Goal: Information Seeking & Learning: Learn about a topic

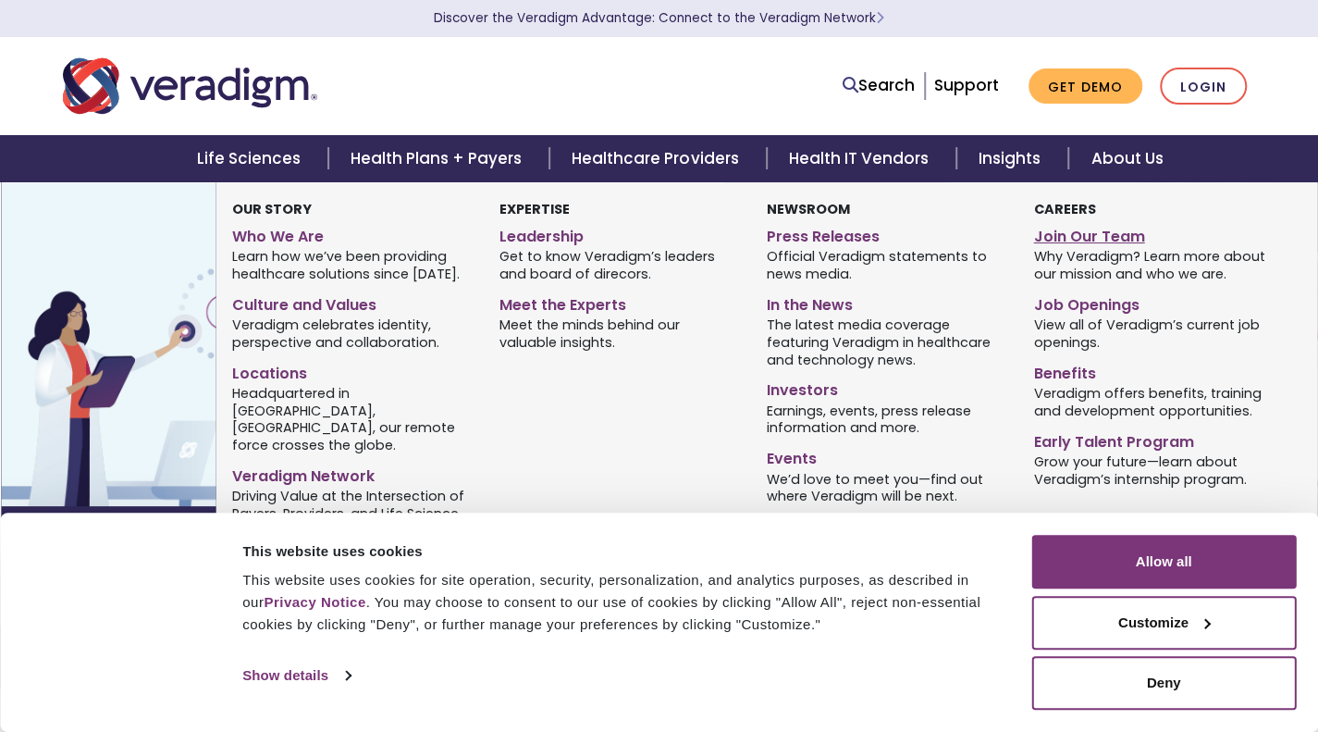
click at [1084, 247] on link "Join Our Team" at bounding box center [1153, 233] width 240 height 27
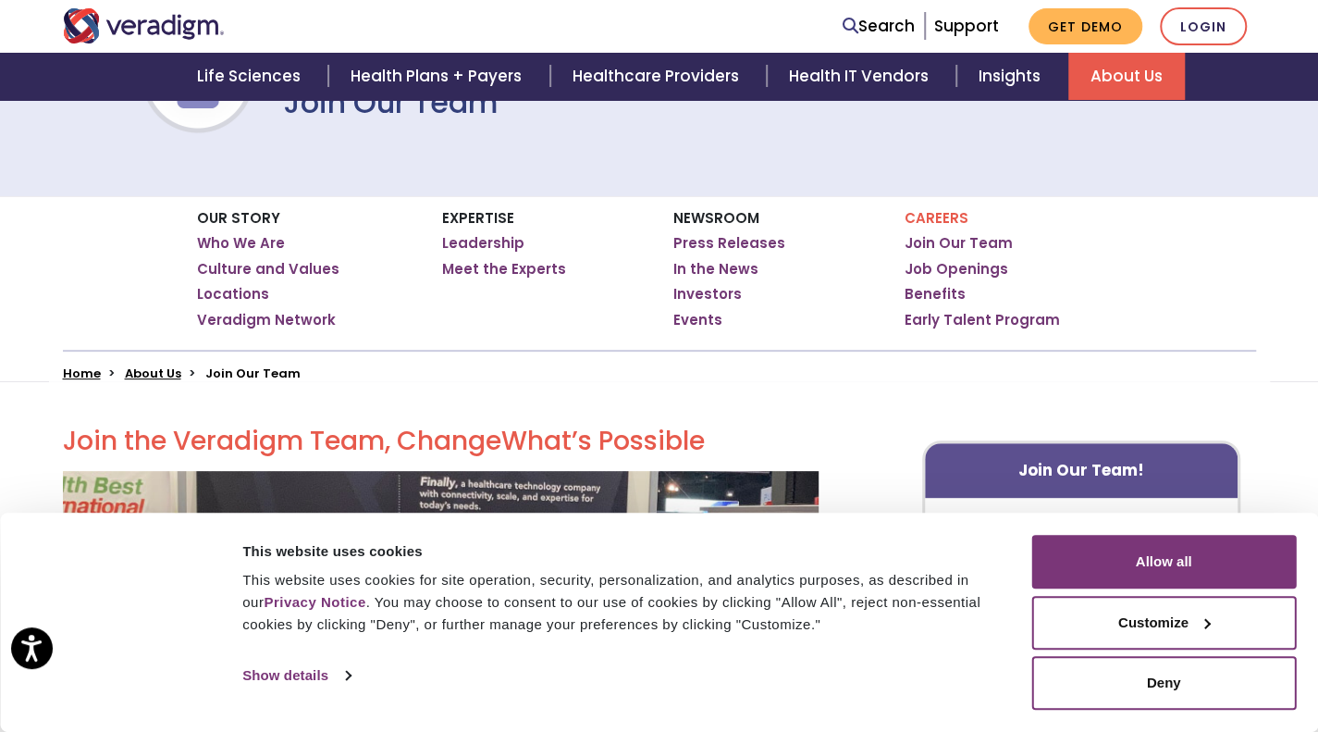
scroll to position [207, 0]
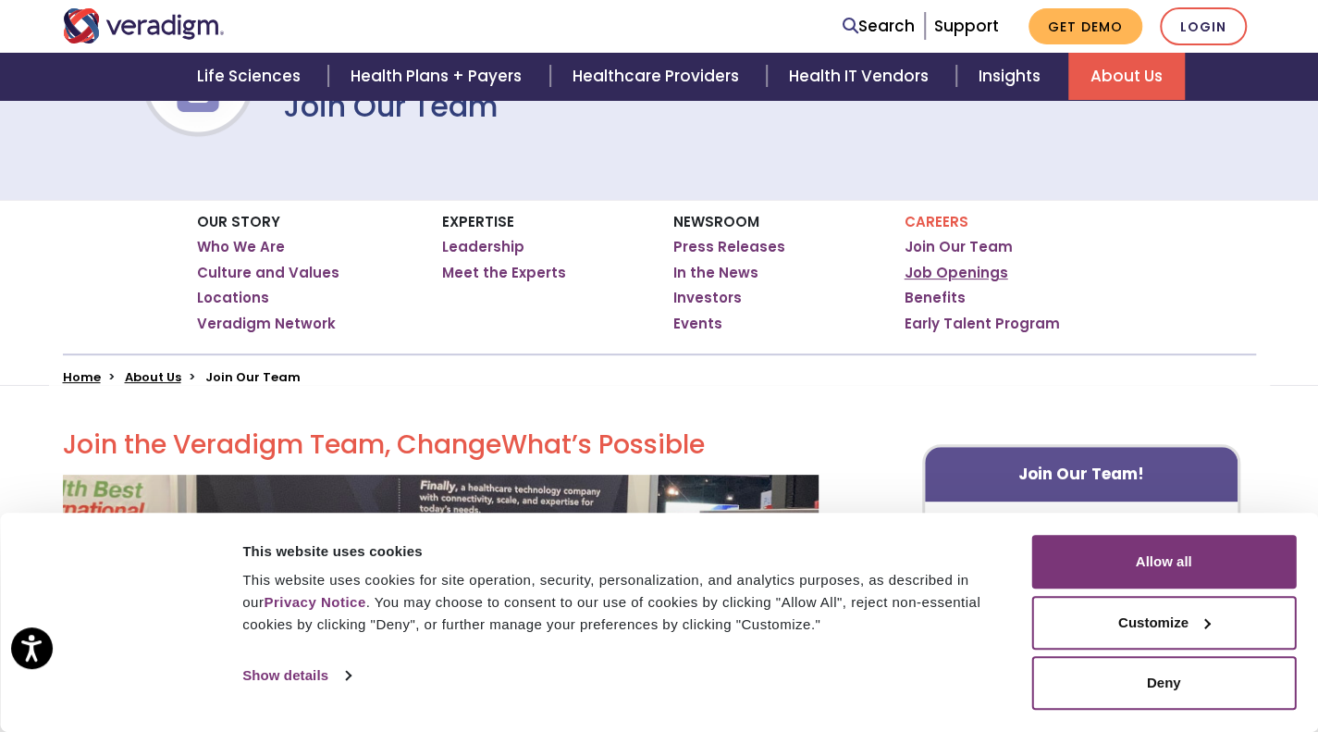
click at [950, 278] on link "Job Openings" at bounding box center [957, 273] width 104 height 19
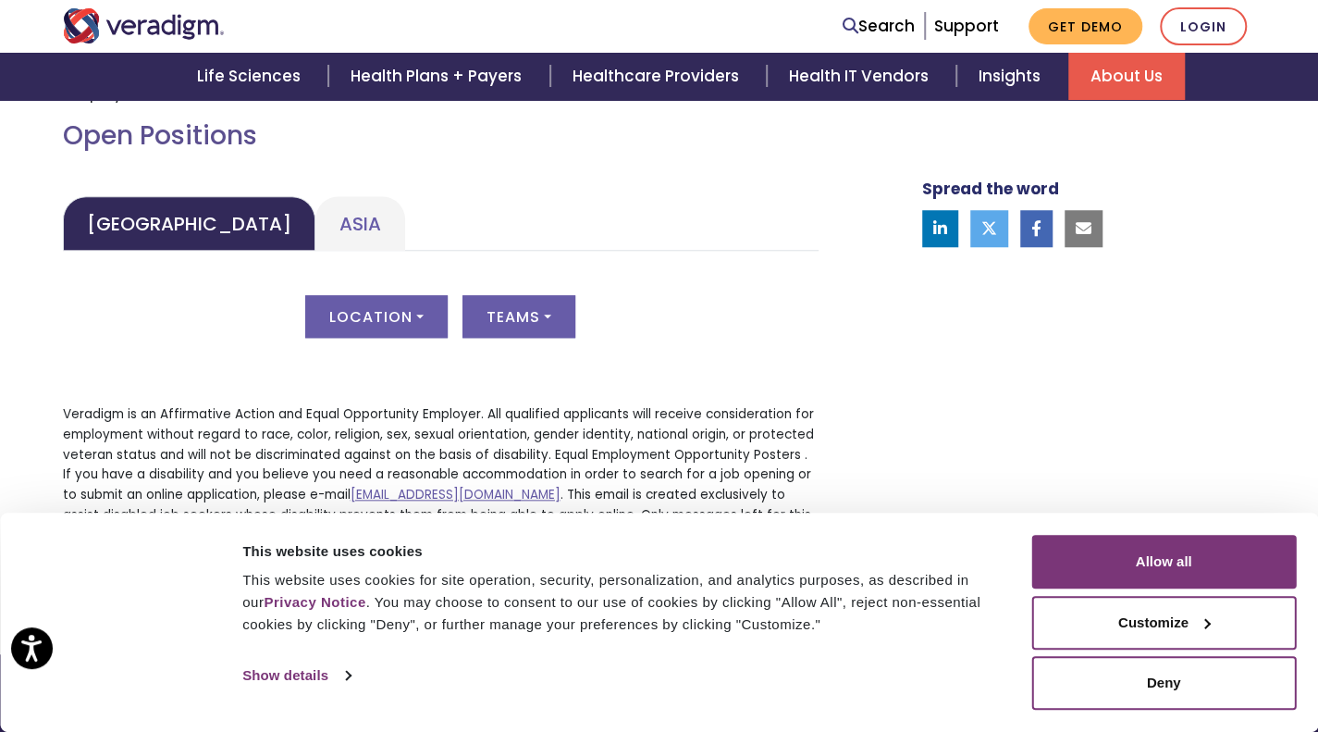
scroll to position [831, 0]
click at [345, 251] on link "Asia" at bounding box center [360, 223] width 90 height 55
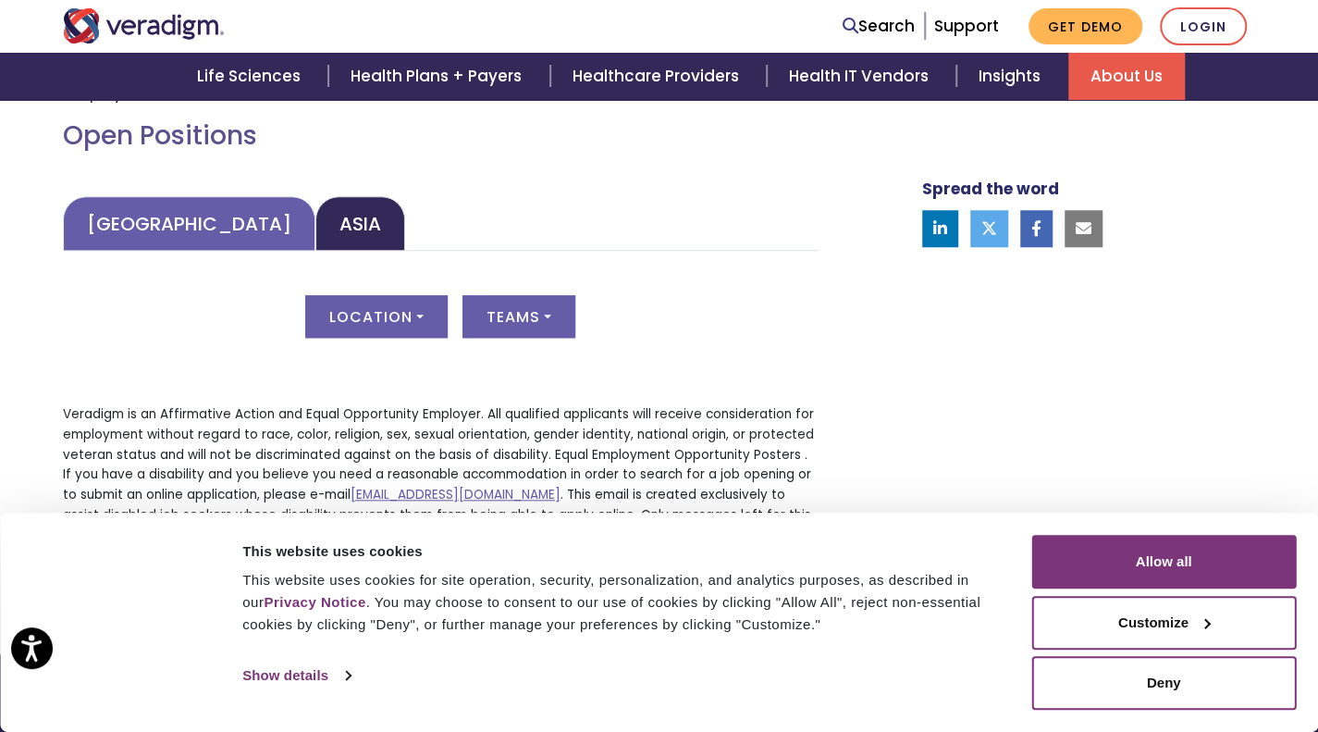
click at [220, 251] on link "United States" at bounding box center [189, 223] width 253 height 55
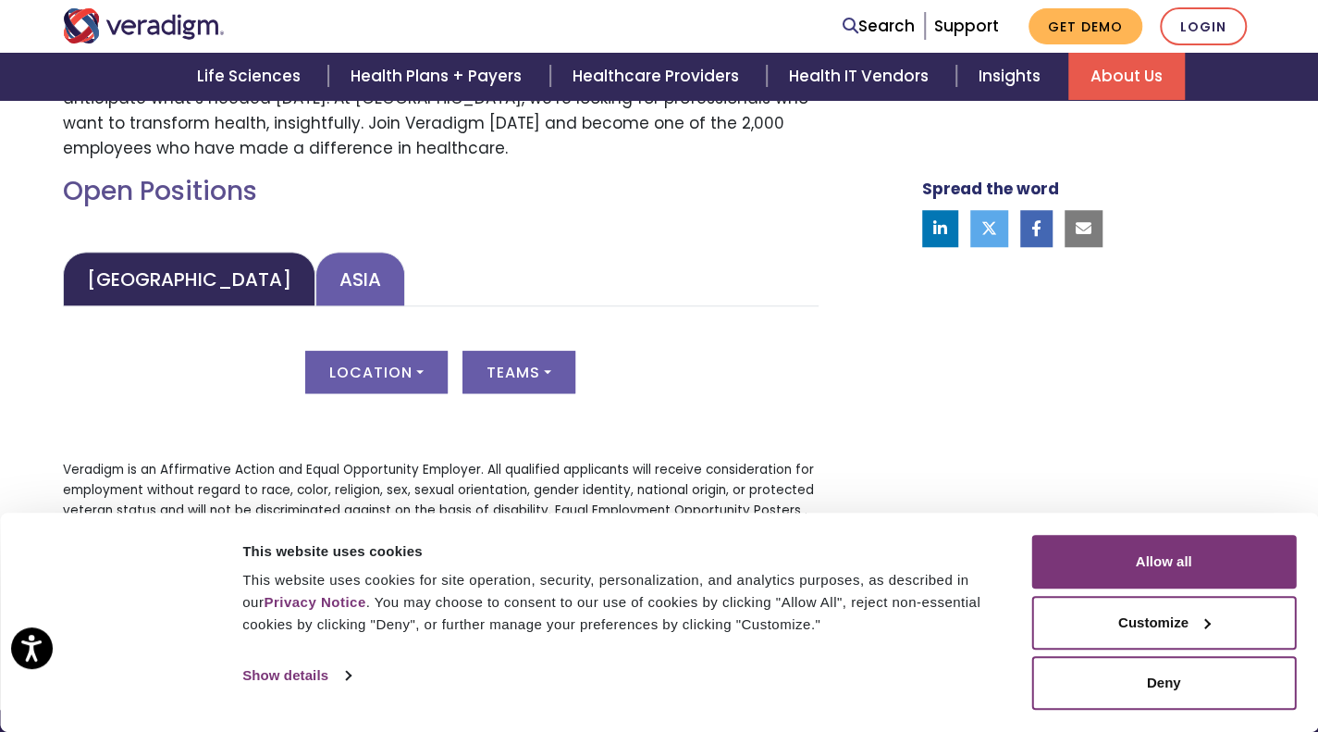
click at [332, 306] on link "Asia" at bounding box center [360, 279] width 90 height 55
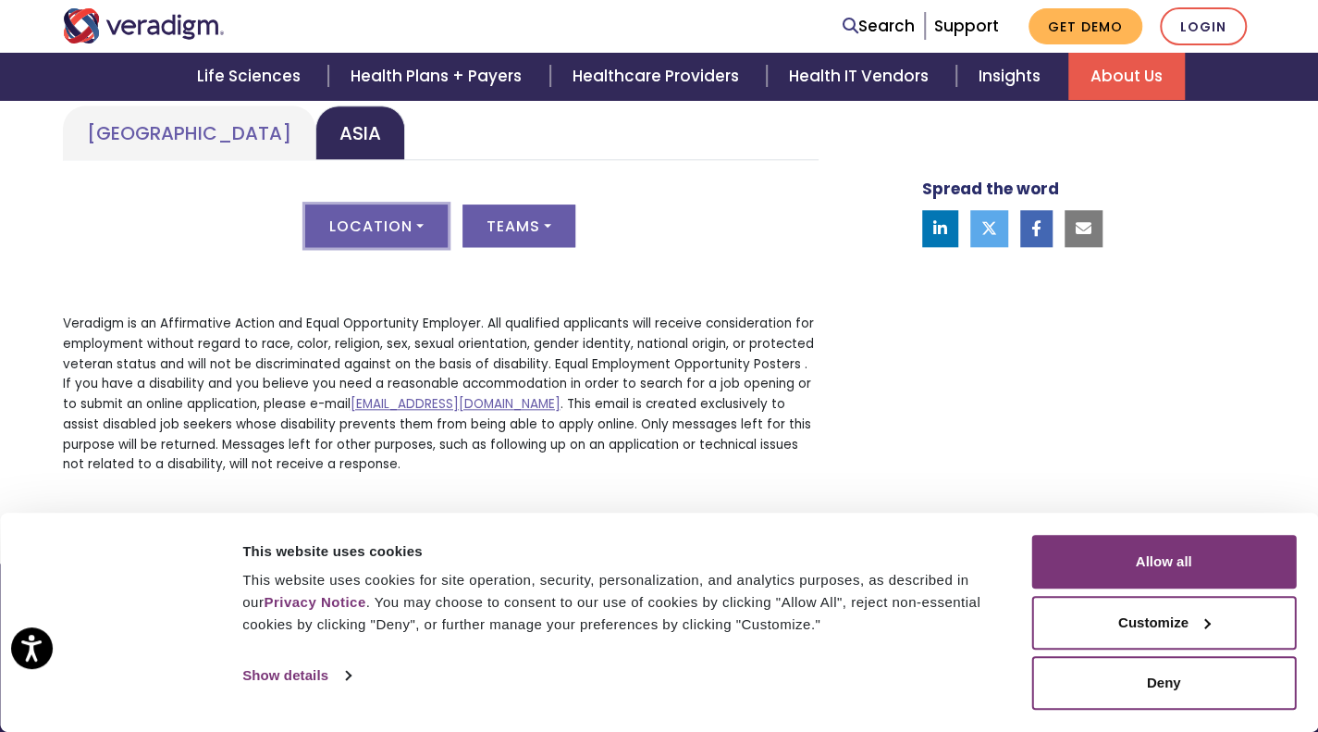
scroll to position [923, 0]
click at [360, 245] on button "Location" at bounding box center [376, 224] width 142 height 43
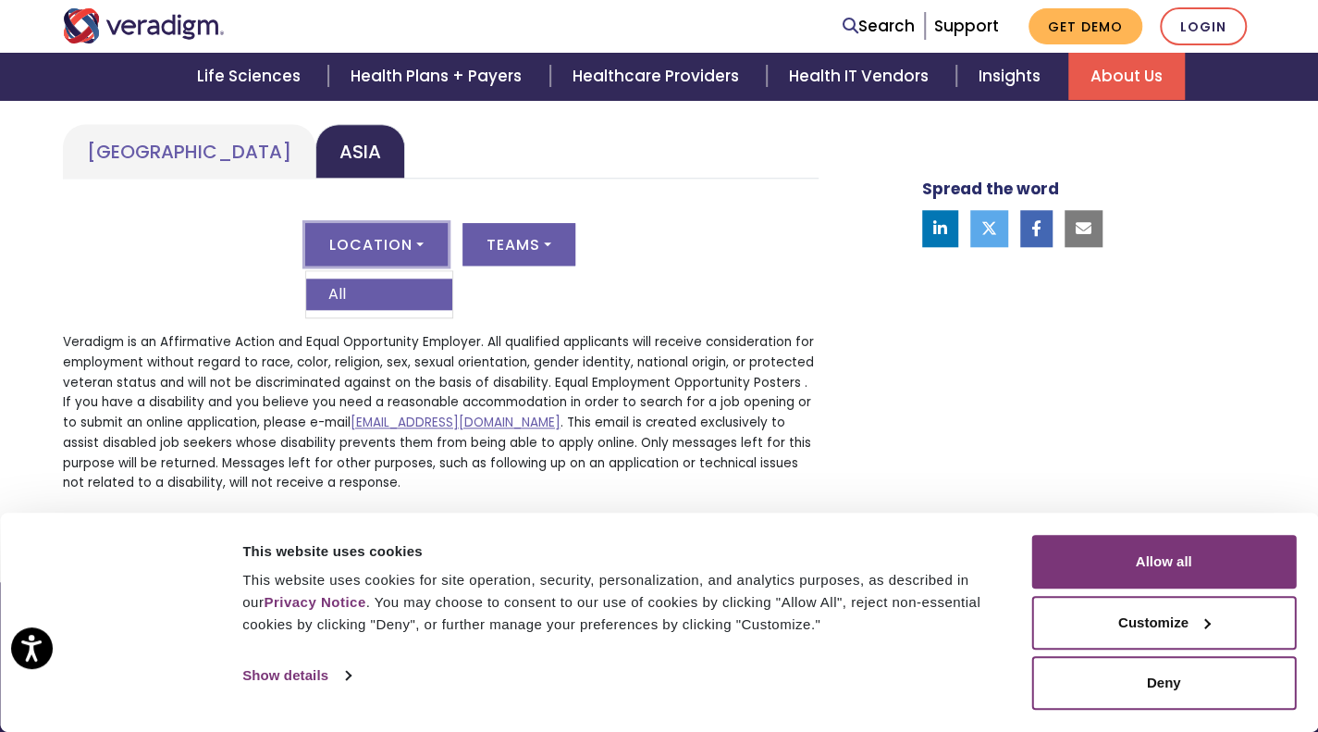
scroll to position [905, 0]
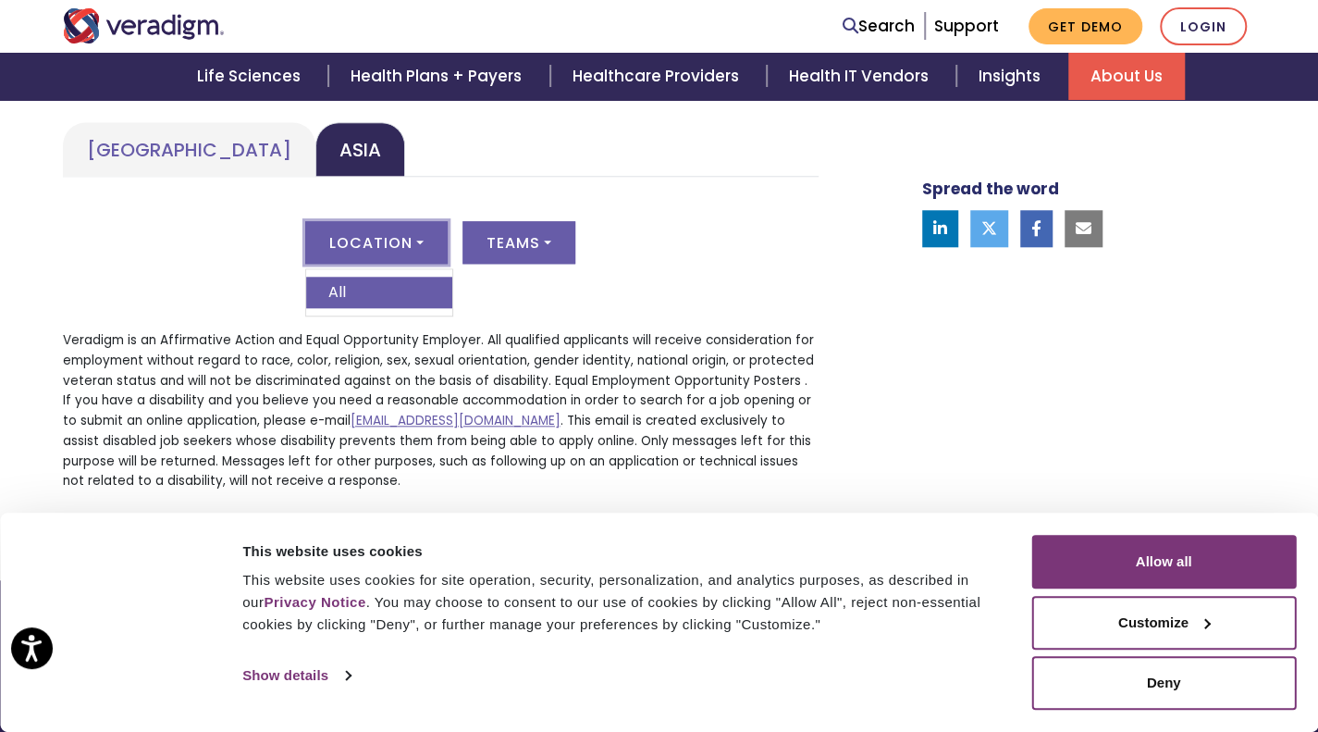
click at [405, 286] on div "United States Asia United States Location All Teams All Asia Location All Teams…" at bounding box center [441, 204] width 756 height 164
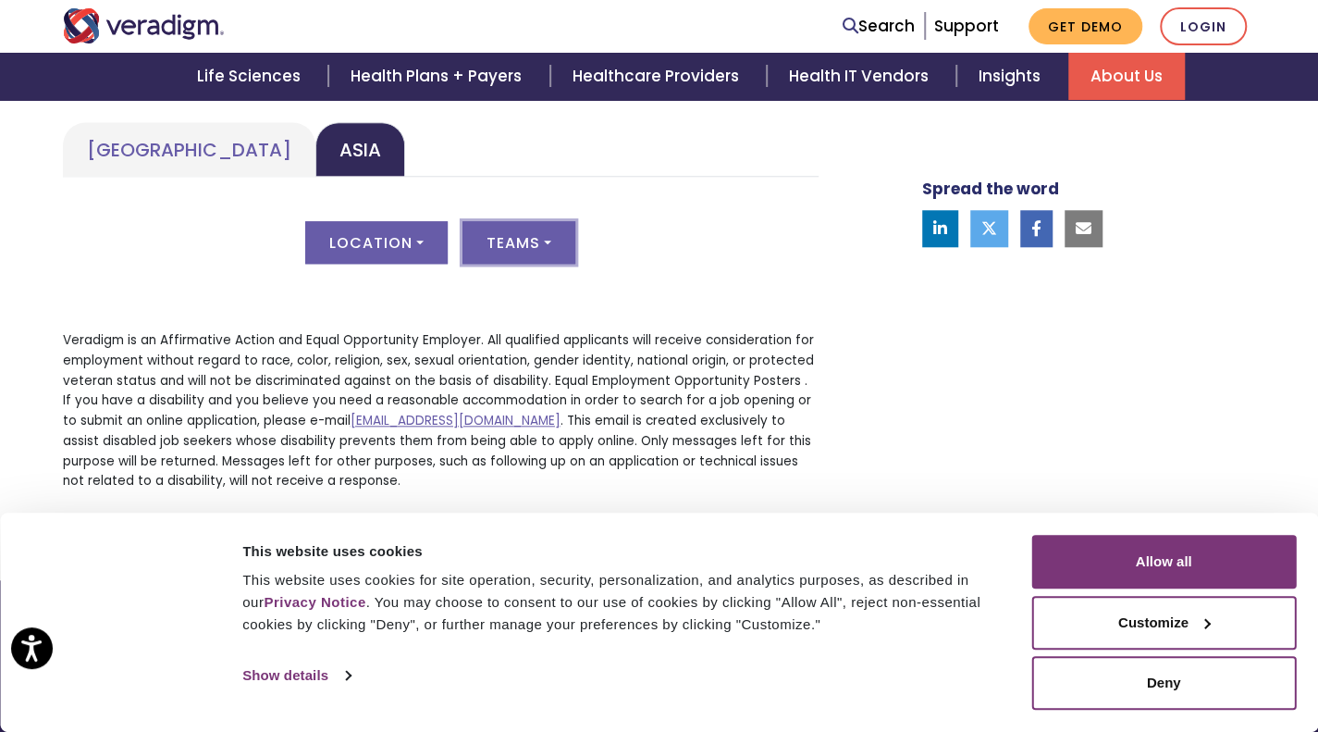
click at [575, 264] on button "Teams" at bounding box center [519, 242] width 113 height 43
click at [425, 264] on button "Location" at bounding box center [376, 242] width 142 height 43
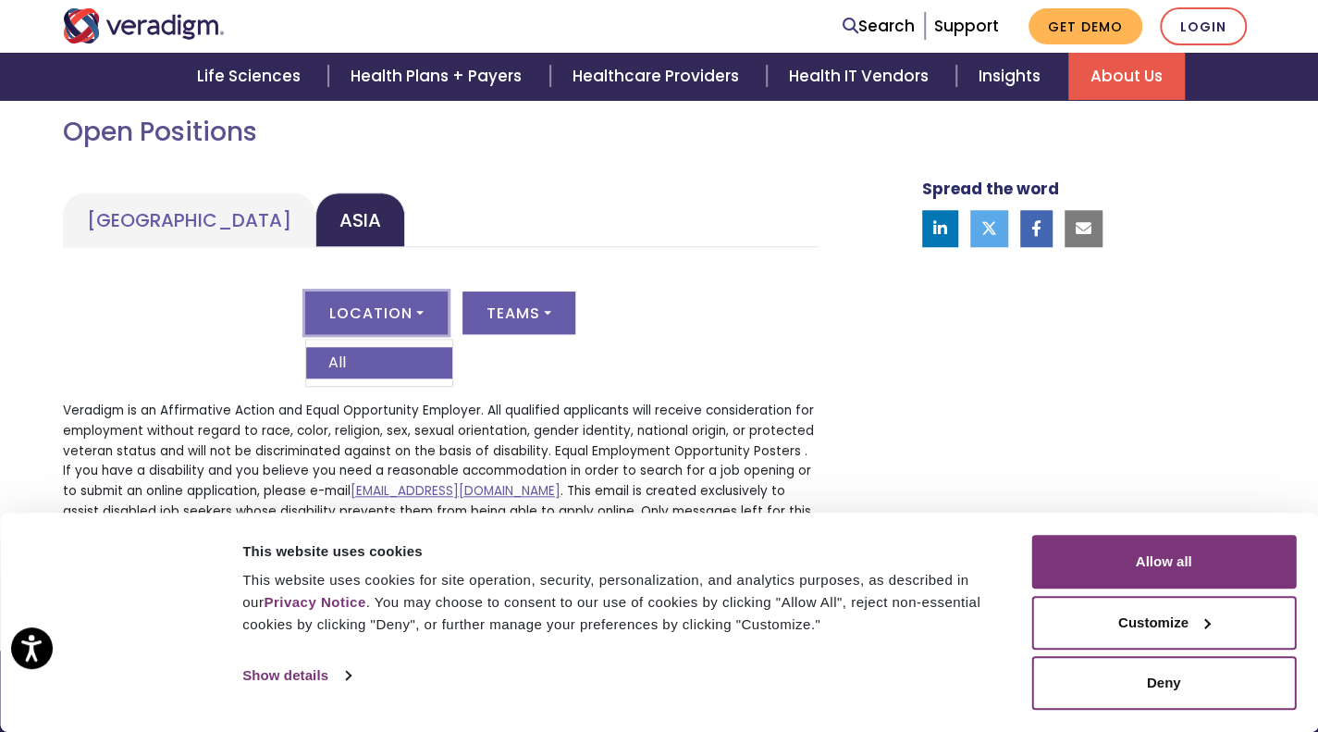
scroll to position [833, 0]
click at [1131, 681] on button "Deny" at bounding box center [1164, 683] width 265 height 54
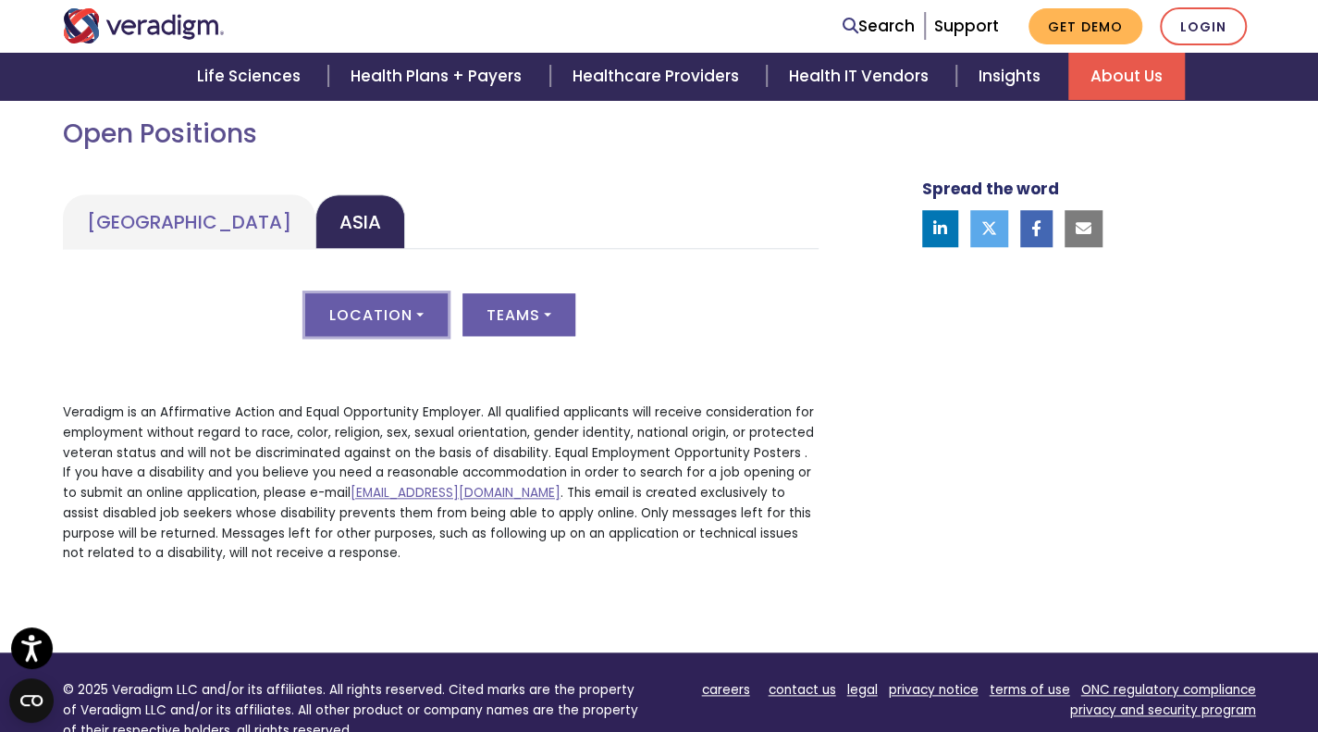
click at [366, 336] on button "Location" at bounding box center [376, 314] width 142 height 43
click at [370, 380] on link "All" at bounding box center [379, 364] width 146 height 31
click at [512, 358] on div "Location All Teams All" at bounding box center [441, 325] width 756 height 65
click at [368, 336] on button "Location" at bounding box center [376, 314] width 142 height 43
click at [360, 380] on link "All" at bounding box center [379, 364] width 146 height 31
